Goal: Task Accomplishment & Management: Use online tool/utility

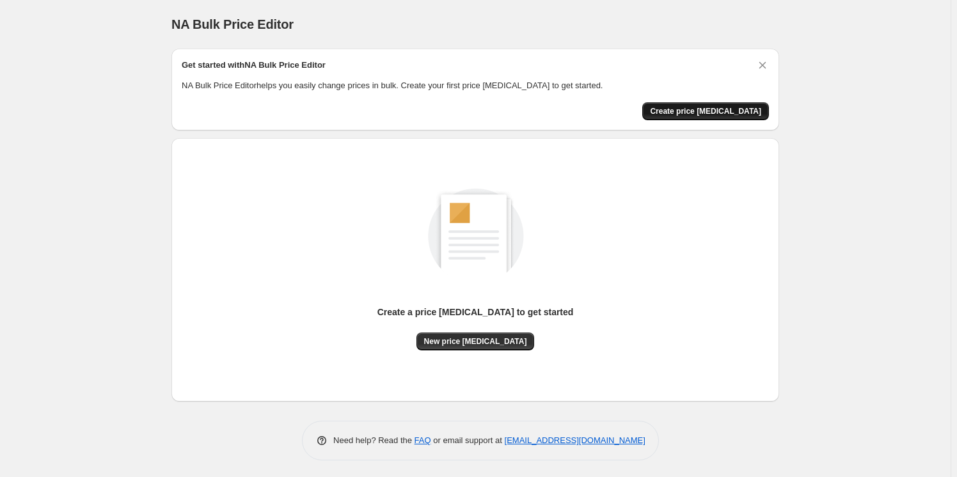
click at [703, 113] on span "Create price change job" at bounding box center [705, 111] width 111 height 10
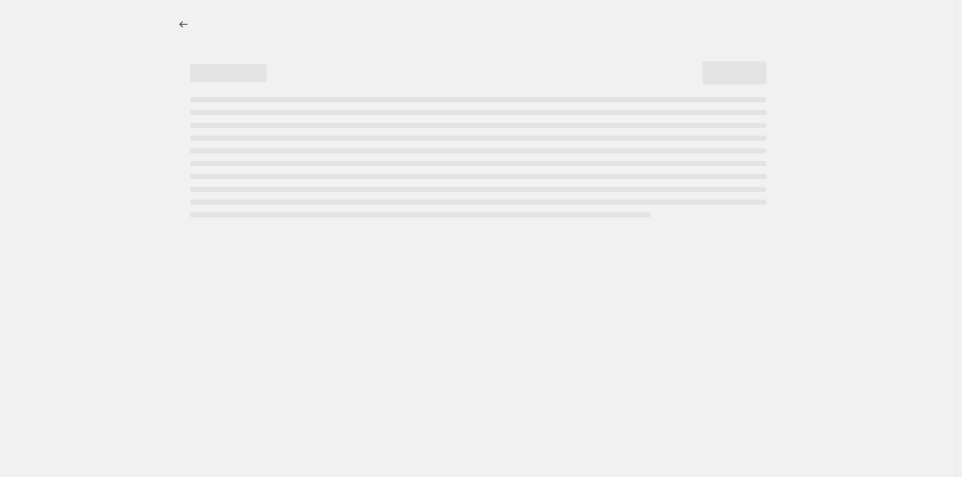
select select "percentage"
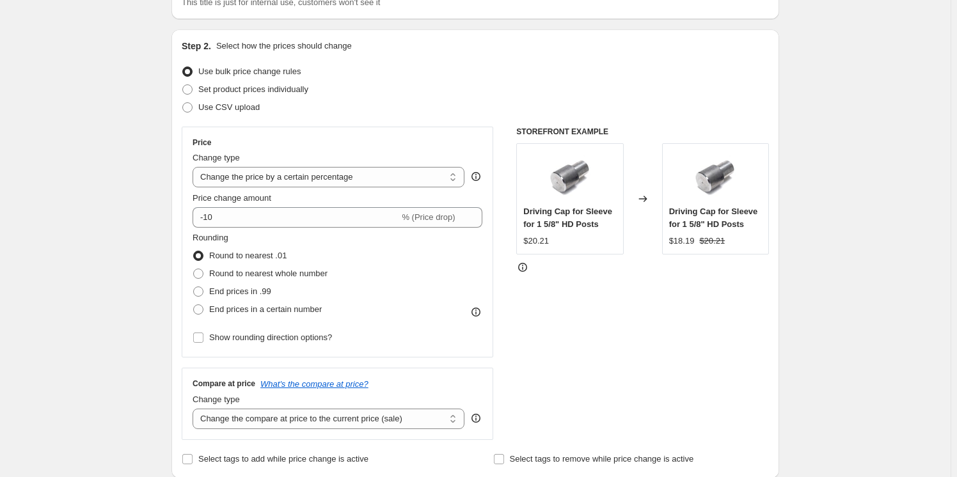
scroll to position [116, 0]
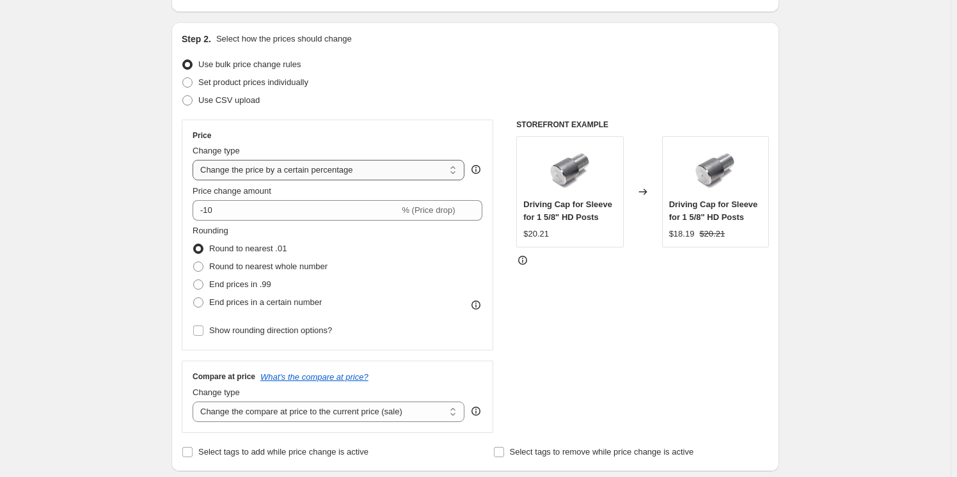
click at [255, 174] on select "Change the price to a certain amount Change the price by a certain amount Chang…" at bounding box center [328, 170] width 272 height 20
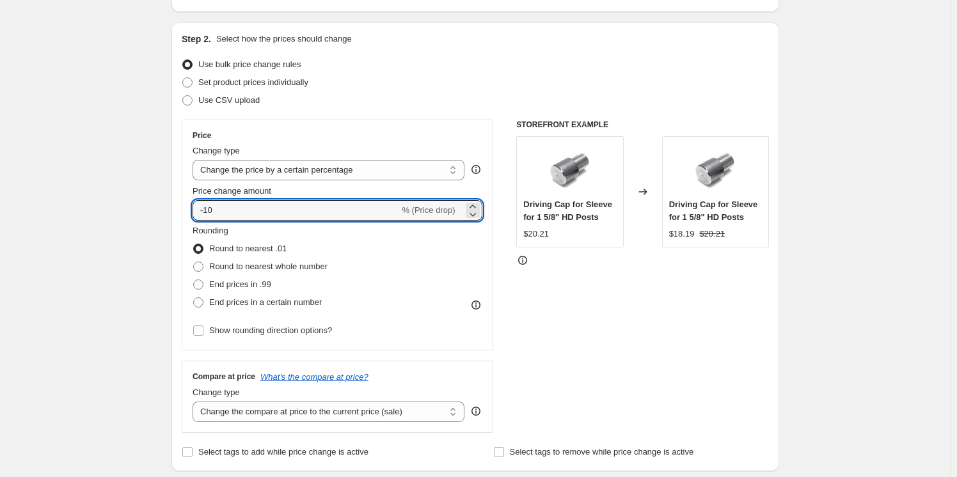
drag, startPoint x: 247, startPoint y: 211, endPoint x: 155, endPoint y: 212, distance: 92.1
type input "1.5"
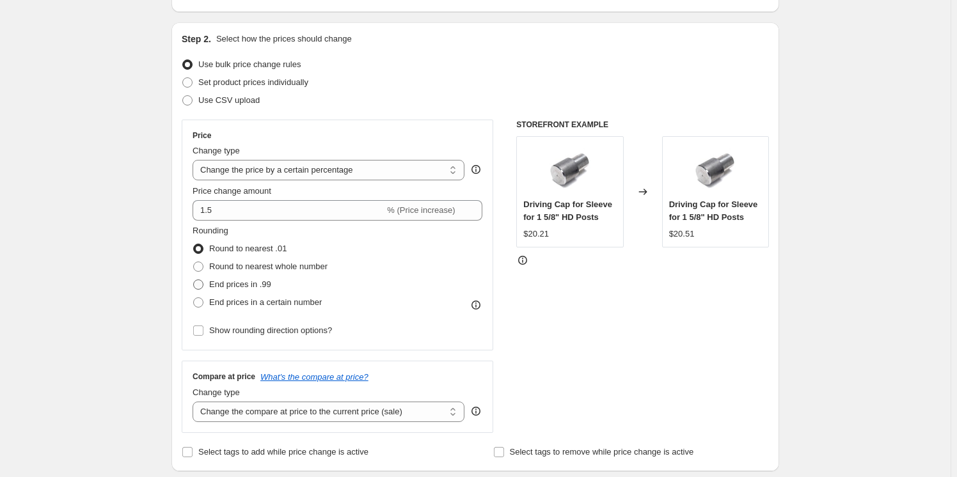
click at [199, 280] on span at bounding box center [198, 284] width 10 height 10
click at [194, 280] on input "End prices in .99" at bounding box center [193, 279] width 1 height 1
radio input "true"
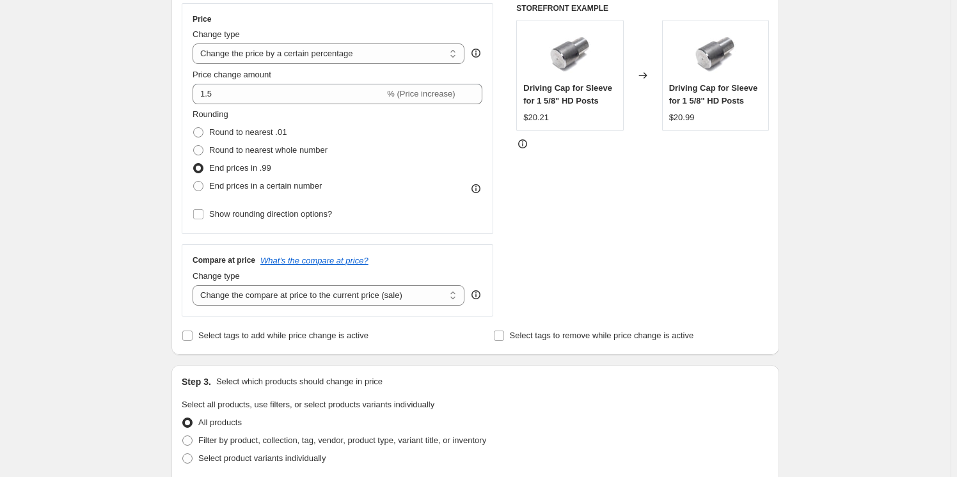
scroll to position [290, 0]
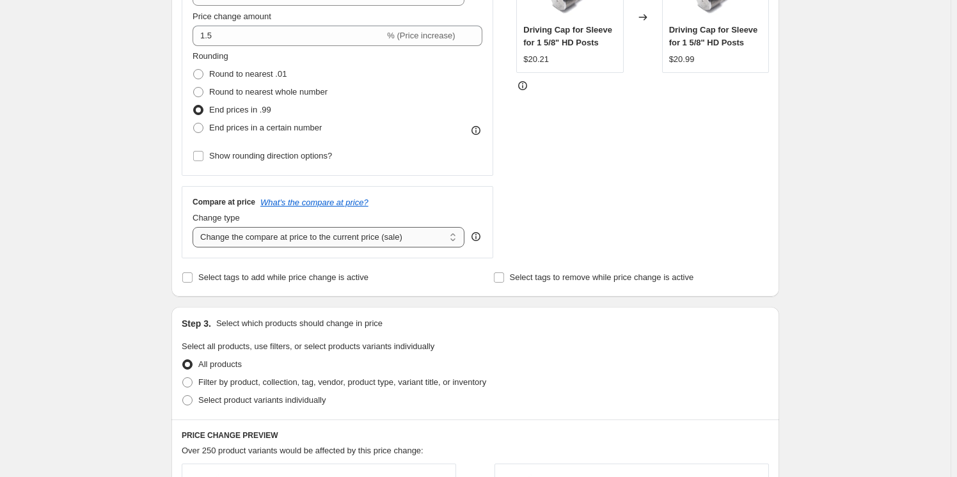
click at [311, 242] on select "Change the compare at price to the current price (sale) Change the compare at p…" at bounding box center [328, 237] width 272 height 20
click at [138, 231] on div "Create new price change job. This page is ready Create new price change job Dra…" at bounding box center [475, 349] width 950 height 1278
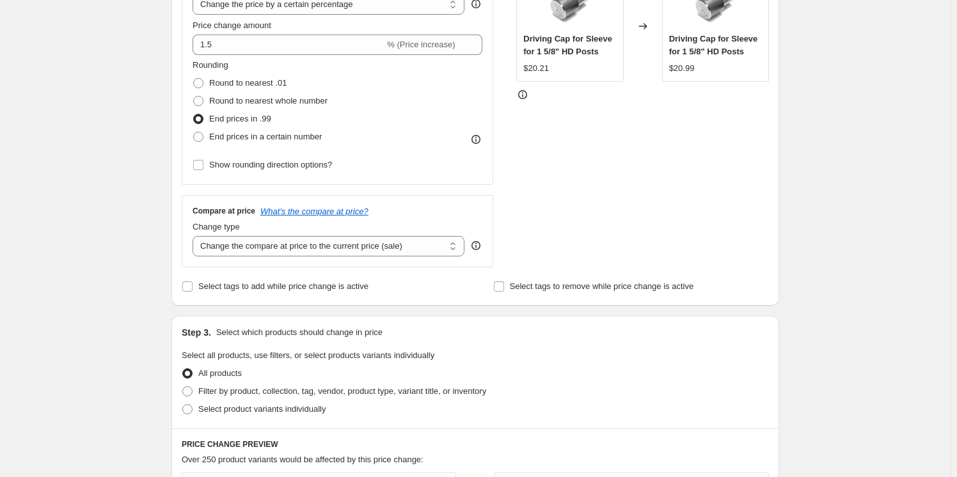
scroll to position [232, 0]
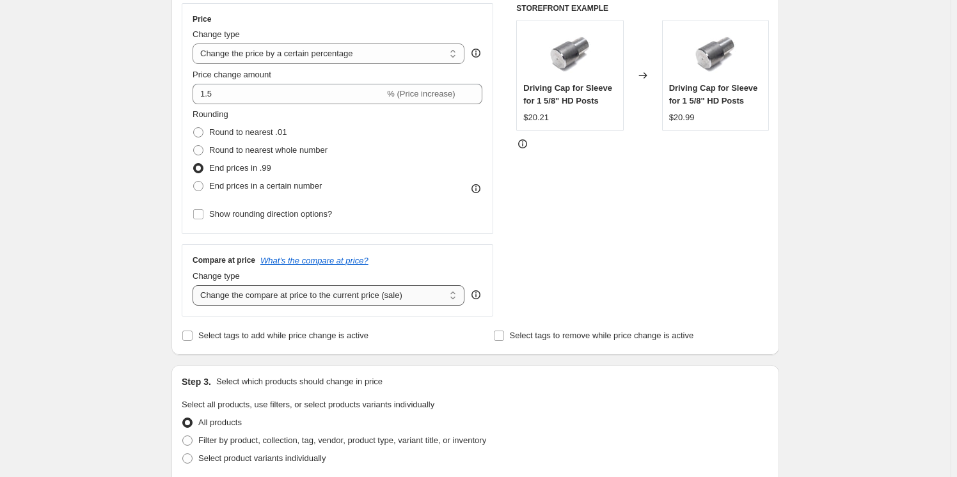
click at [233, 293] on select "Change the compare at price to the current price (sale) Change the compare at p…" at bounding box center [328, 295] width 272 height 20
select select "no_change"
click at [195, 285] on select "Change the compare at price to the current price (sale) Change the compare at p…" at bounding box center [328, 295] width 272 height 20
click at [116, 300] on div "Create new price change job. This page is ready Create new price change job Dra…" at bounding box center [475, 407] width 950 height 1278
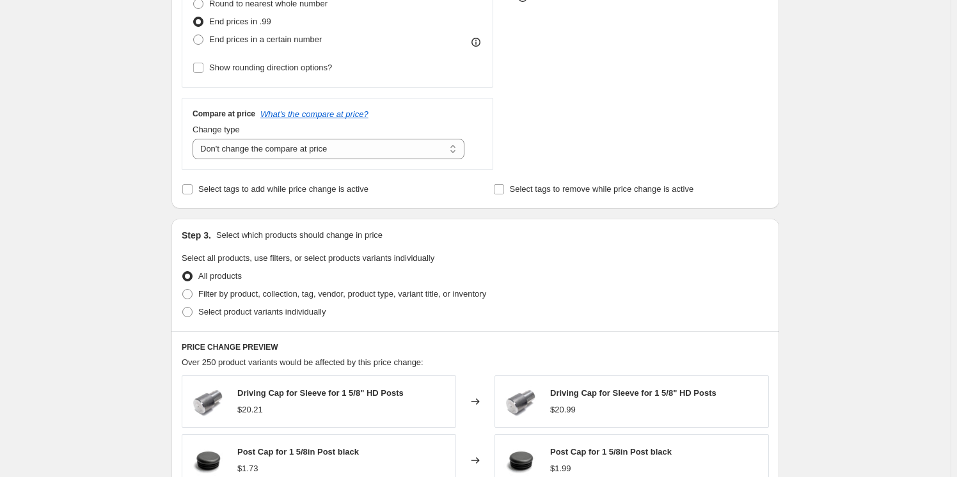
scroll to position [407, 0]
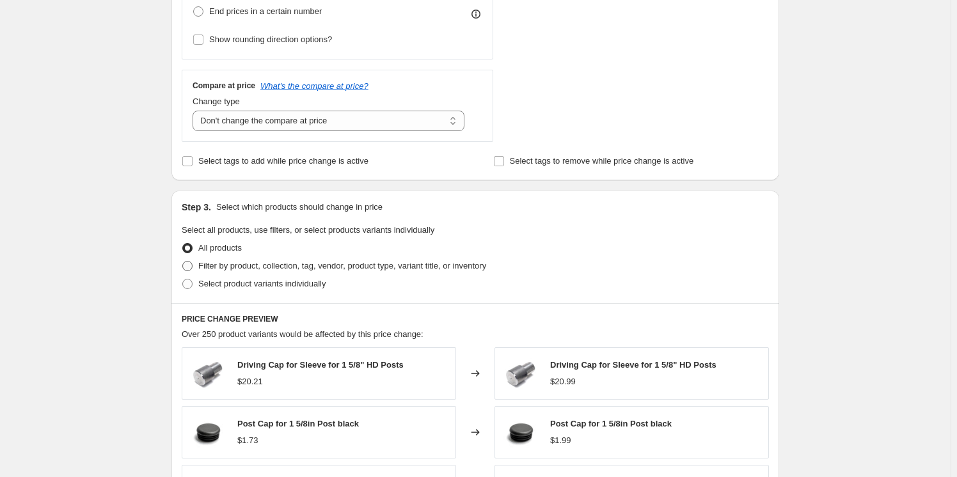
click at [191, 267] on span at bounding box center [187, 266] width 10 height 10
click at [183, 262] on input "Filter by product, collection, tag, vendor, product type, variant title, or inv…" at bounding box center [182, 261] width 1 height 1
radio input "true"
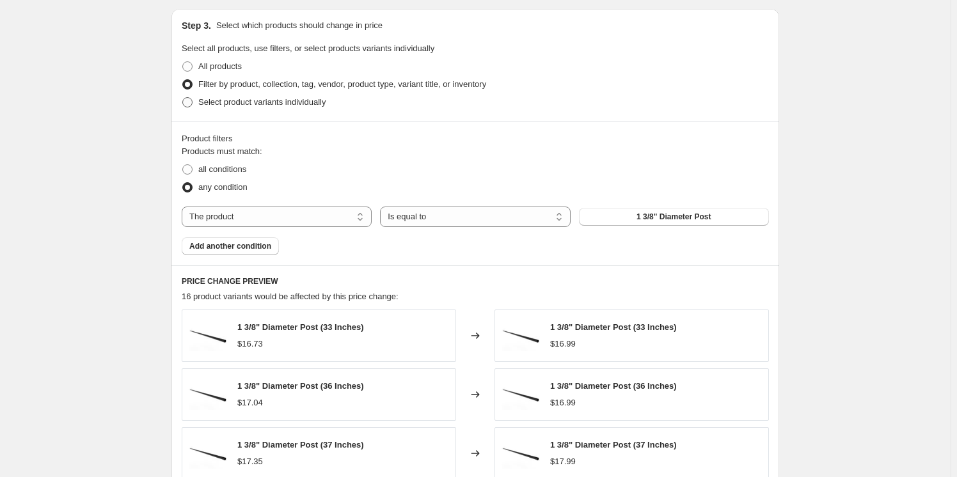
scroll to position [523, 0]
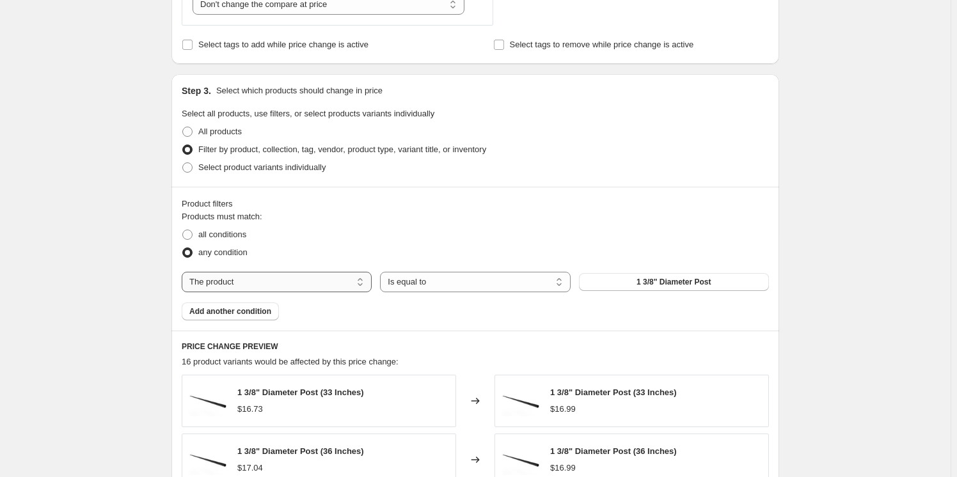
click at [345, 283] on select "The product The product's collection The product's tag The product's vendor The…" at bounding box center [277, 282] width 190 height 20
select select "collection"
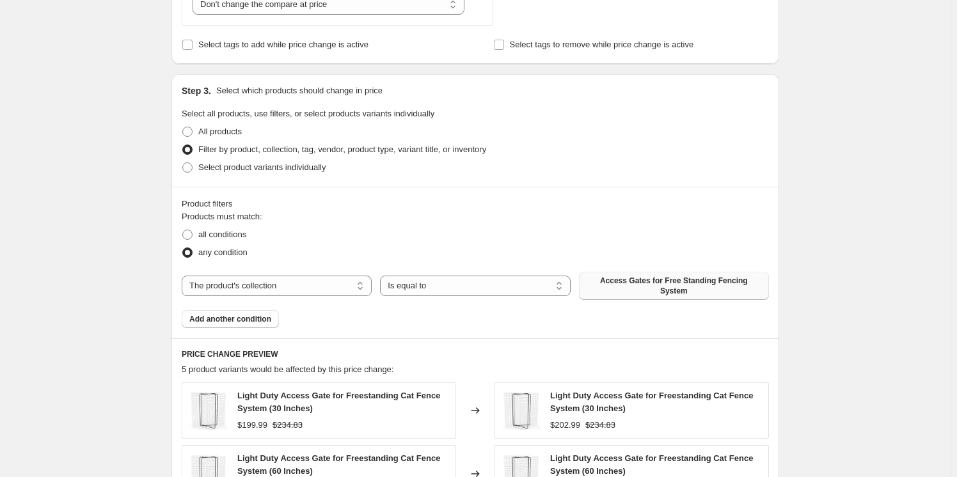
click at [640, 281] on span "Access Gates for Free Standing Fencing System" at bounding box center [673, 286] width 175 height 20
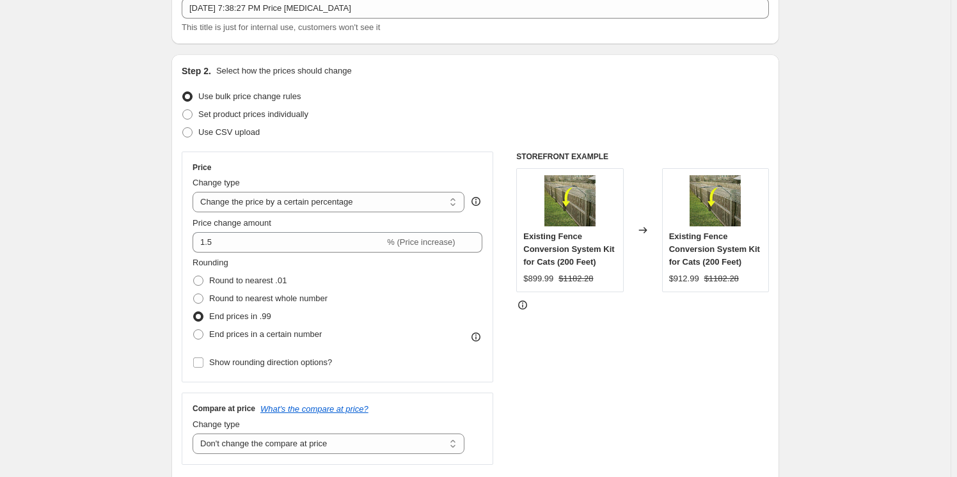
scroll to position [58, 0]
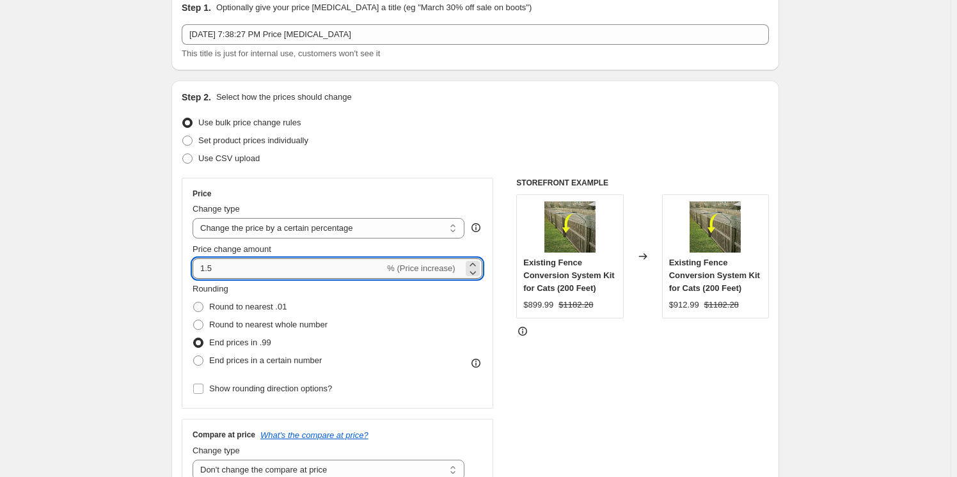
click at [234, 261] on input "1.5" at bounding box center [288, 268] width 192 height 20
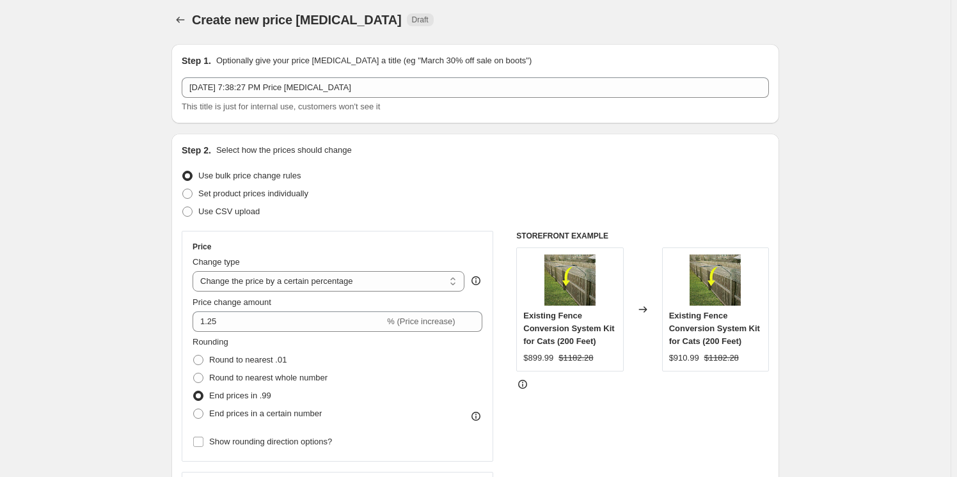
scroll to position [0, 0]
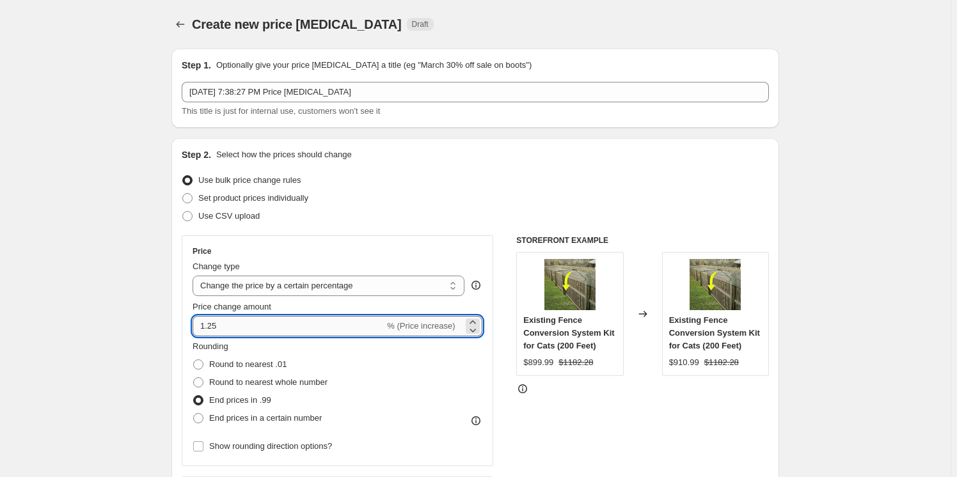
click at [241, 324] on input "1.25" at bounding box center [288, 326] width 192 height 20
type input "1.5"
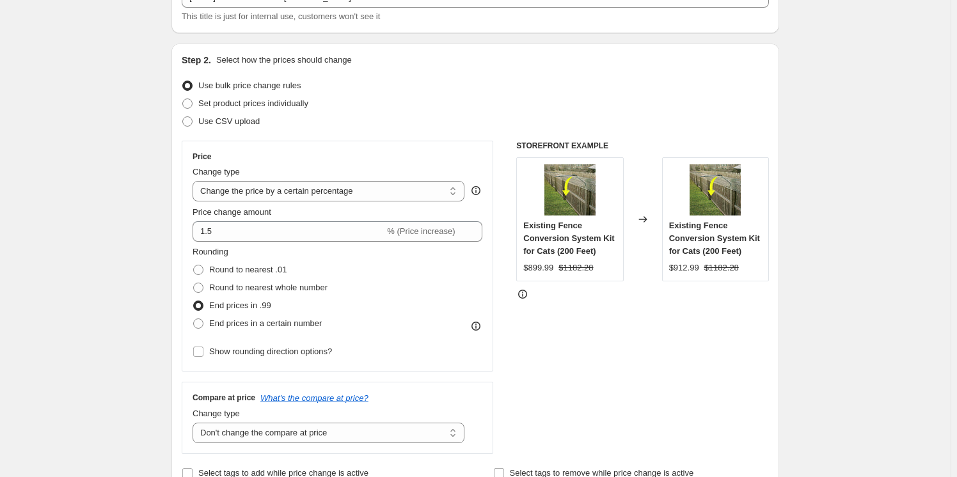
scroll to position [116, 0]
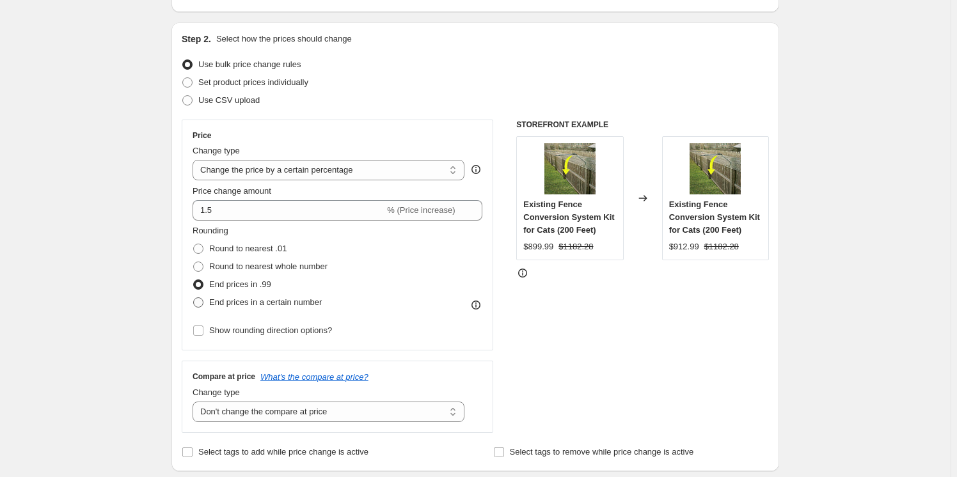
click at [231, 305] on span "End prices in a certain number" at bounding box center [265, 302] width 113 height 10
click at [194, 298] on input "End prices in a certain number" at bounding box center [193, 297] width 1 height 1
radio input "true"
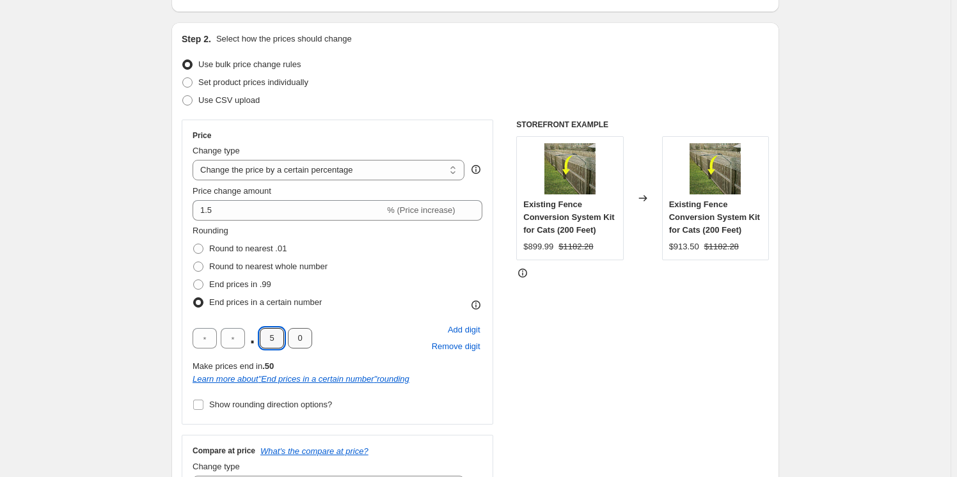
drag, startPoint x: 272, startPoint y: 334, endPoint x: 298, endPoint y: 334, distance: 25.6
click at [298, 334] on div ". 5 0" at bounding box center [252, 338] width 120 height 20
type input "4"
drag, startPoint x: 298, startPoint y: 334, endPoint x: 320, endPoint y: 332, distance: 21.8
click at [320, 332] on div ". 4 0 Add digit Remove digit" at bounding box center [337, 338] width 290 height 33
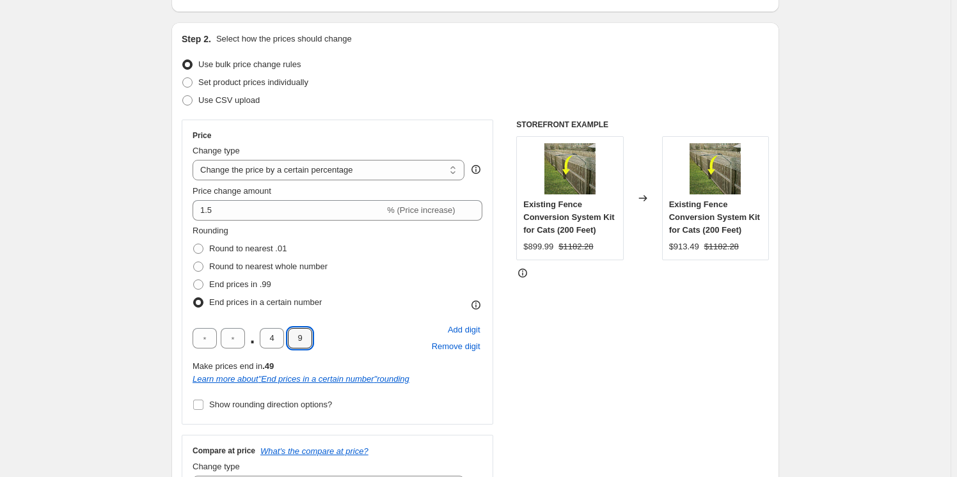
type input "9"
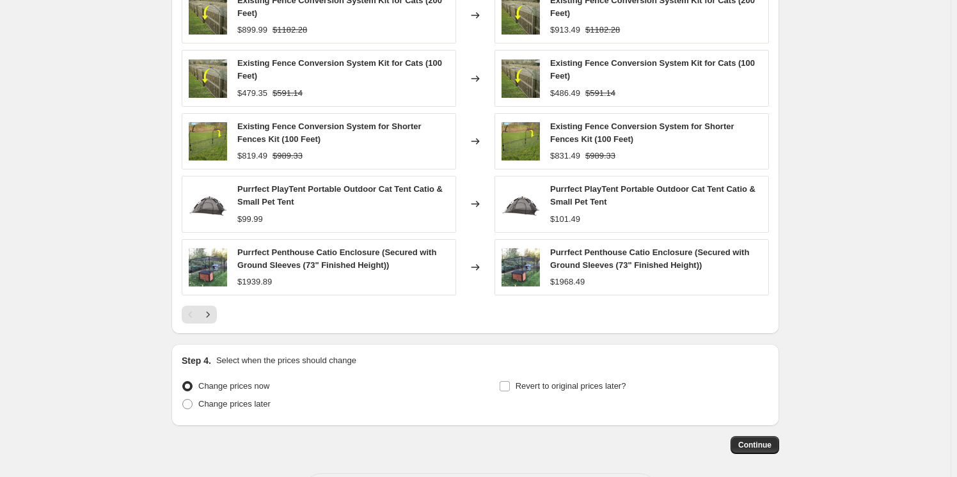
scroll to position [988, 0]
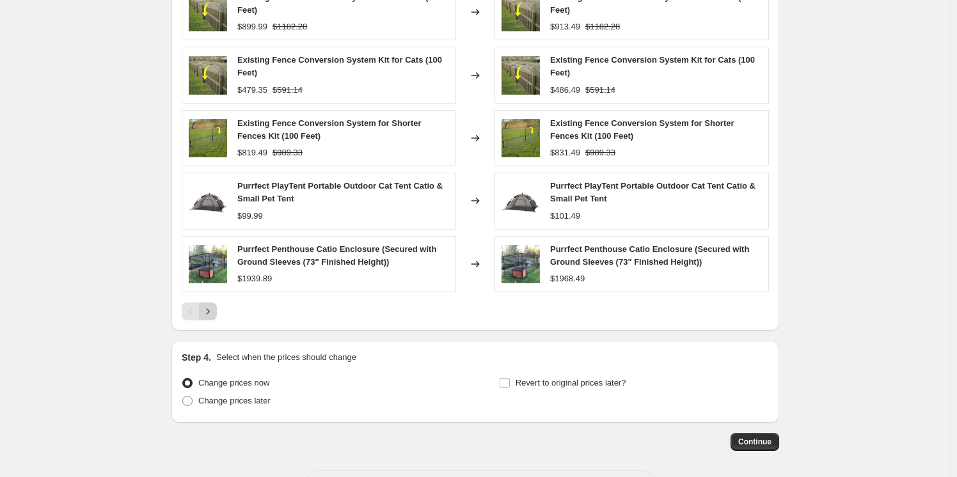
click at [213, 308] on icon "Next" at bounding box center [207, 311] width 13 height 13
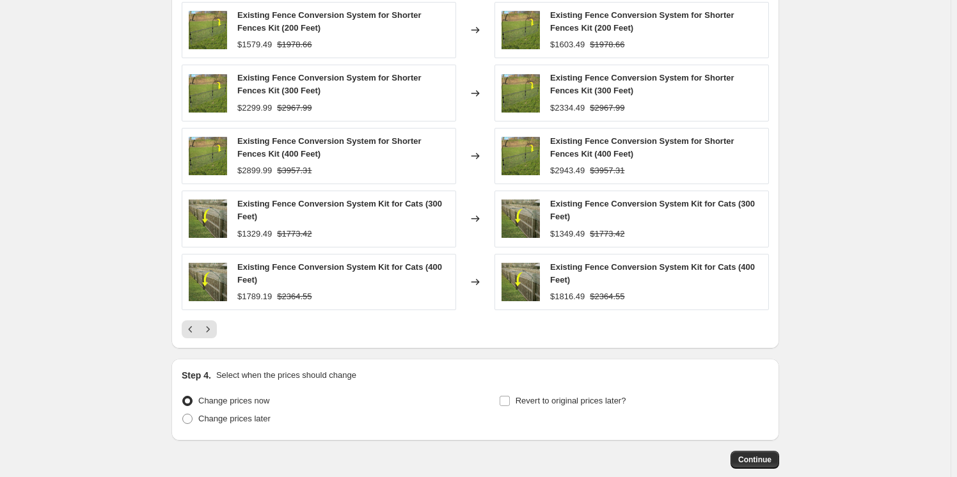
scroll to position [1038, 0]
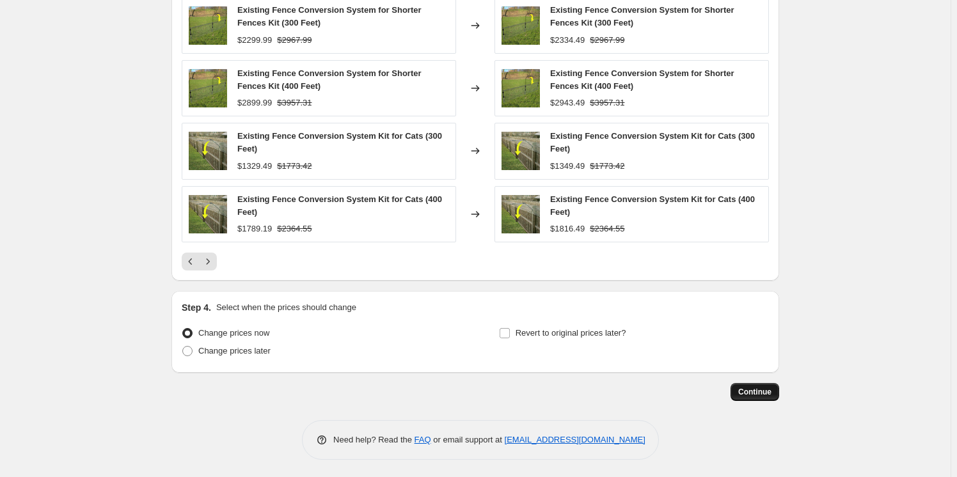
click at [749, 391] on span "Continue" at bounding box center [754, 392] width 33 height 10
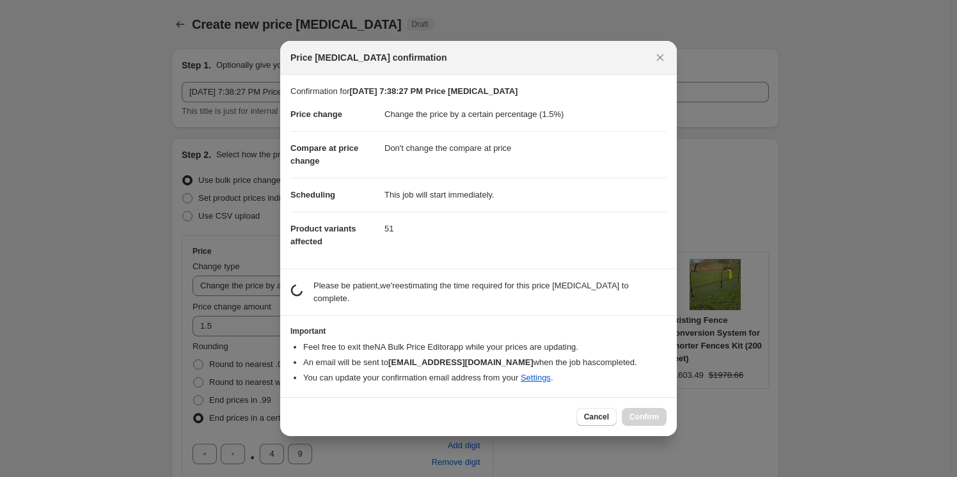
scroll to position [0, 0]
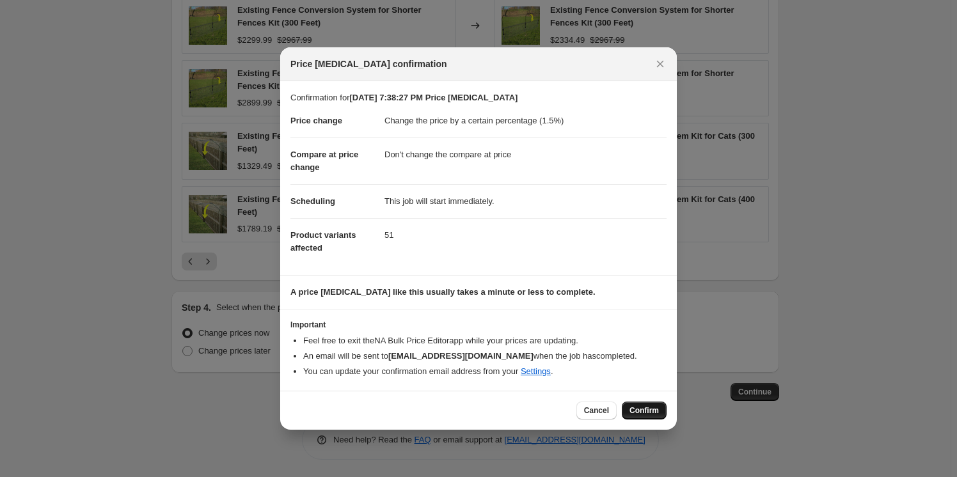
click at [643, 407] on span "Confirm" at bounding box center [643, 410] width 29 height 10
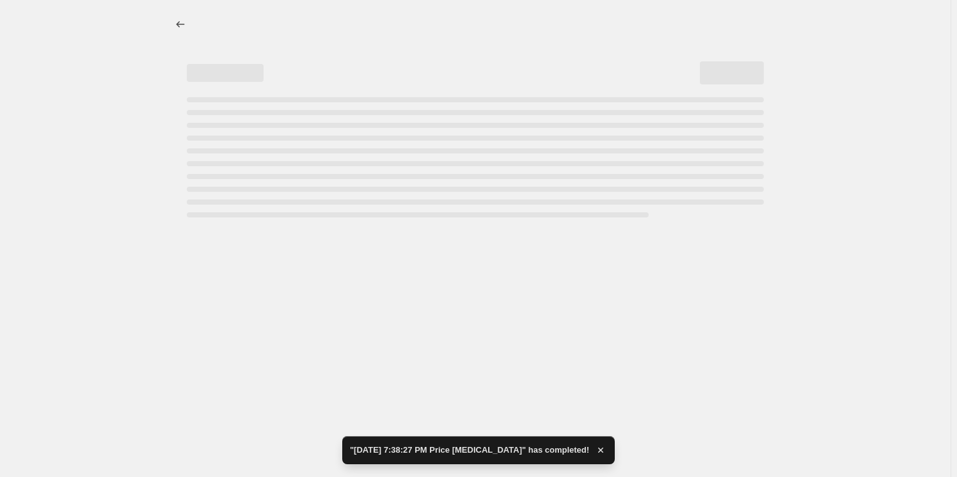
select select "percentage"
select select "no_change"
select select "collection"
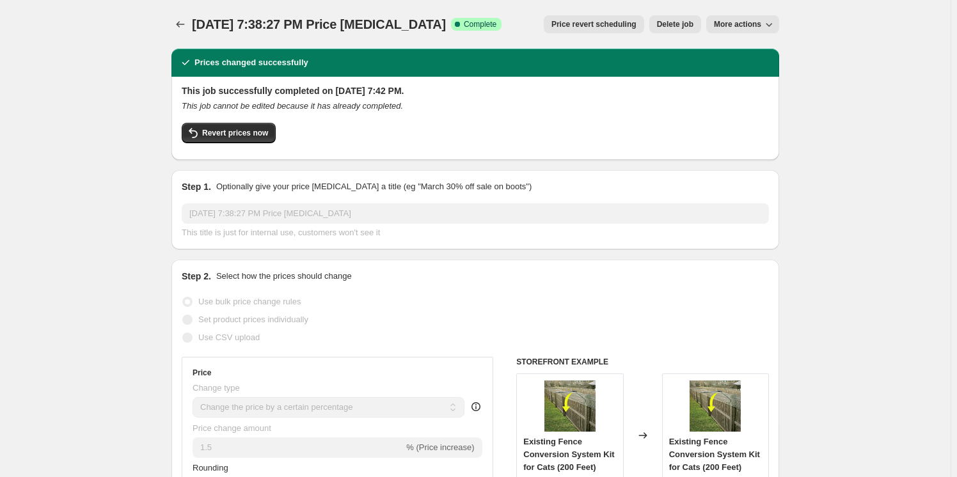
click at [755, 27] on span "More actions" at bounding box center [737, 24] width 47 height 10
